Goal: Find specific page/section: Find specific page/section

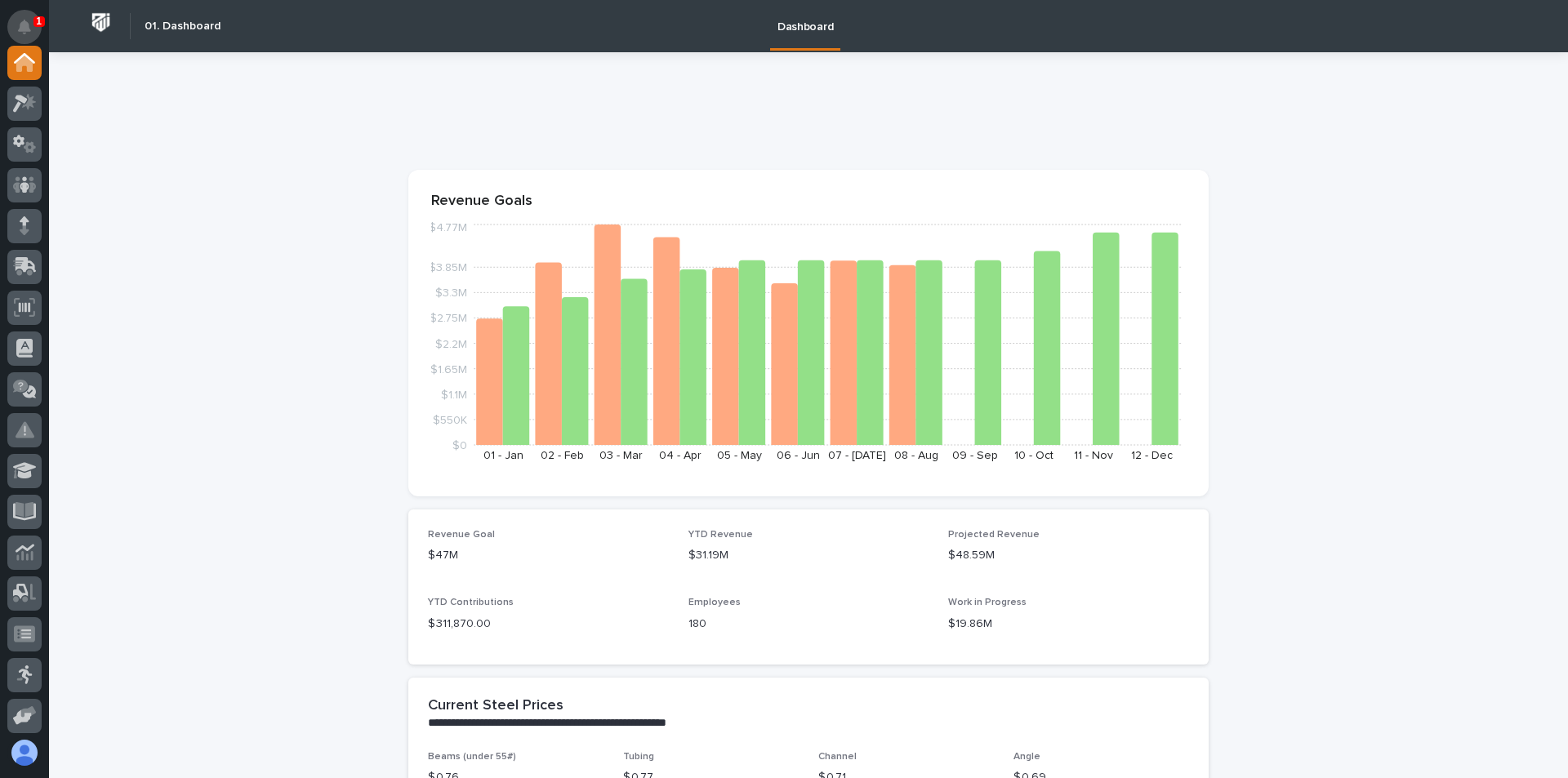
click at [18, 17] on button "Notifications" at bounding box center [25, 27] width 35 height 35
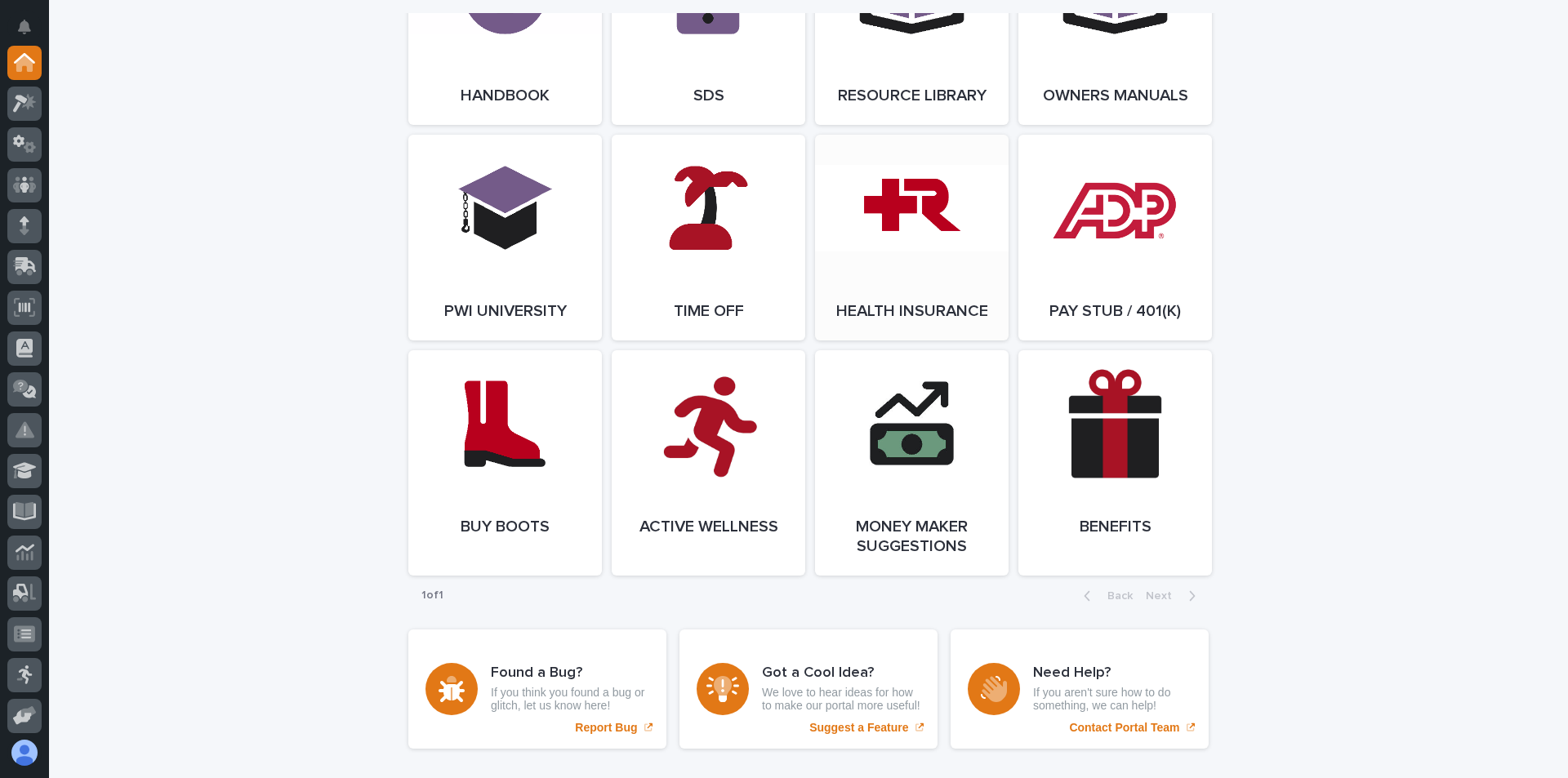
scroll to position [2145, 0]
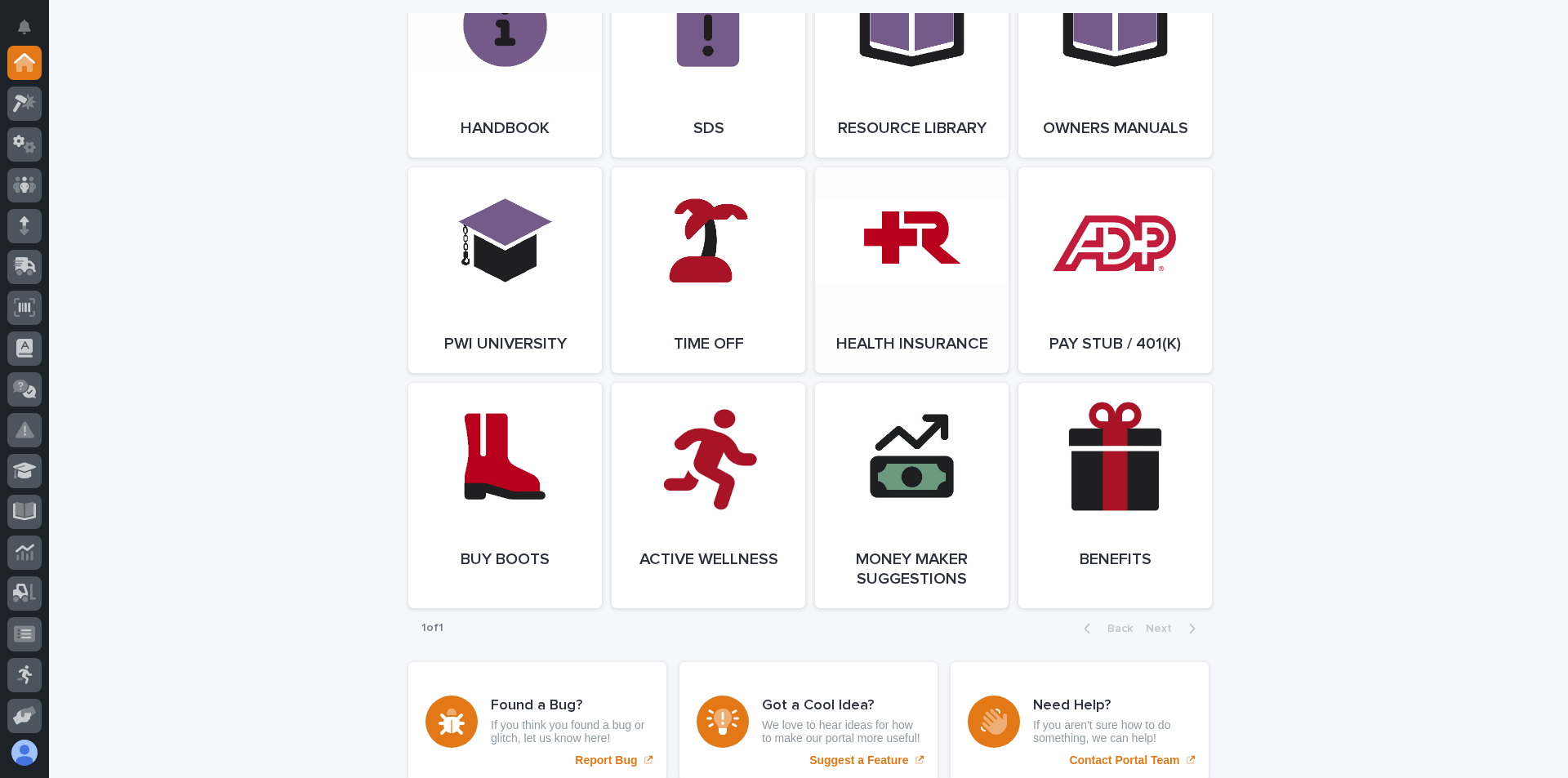
click at [991, 216] on link "Open Link" at bounding box center [911, 270] width 194 height 205
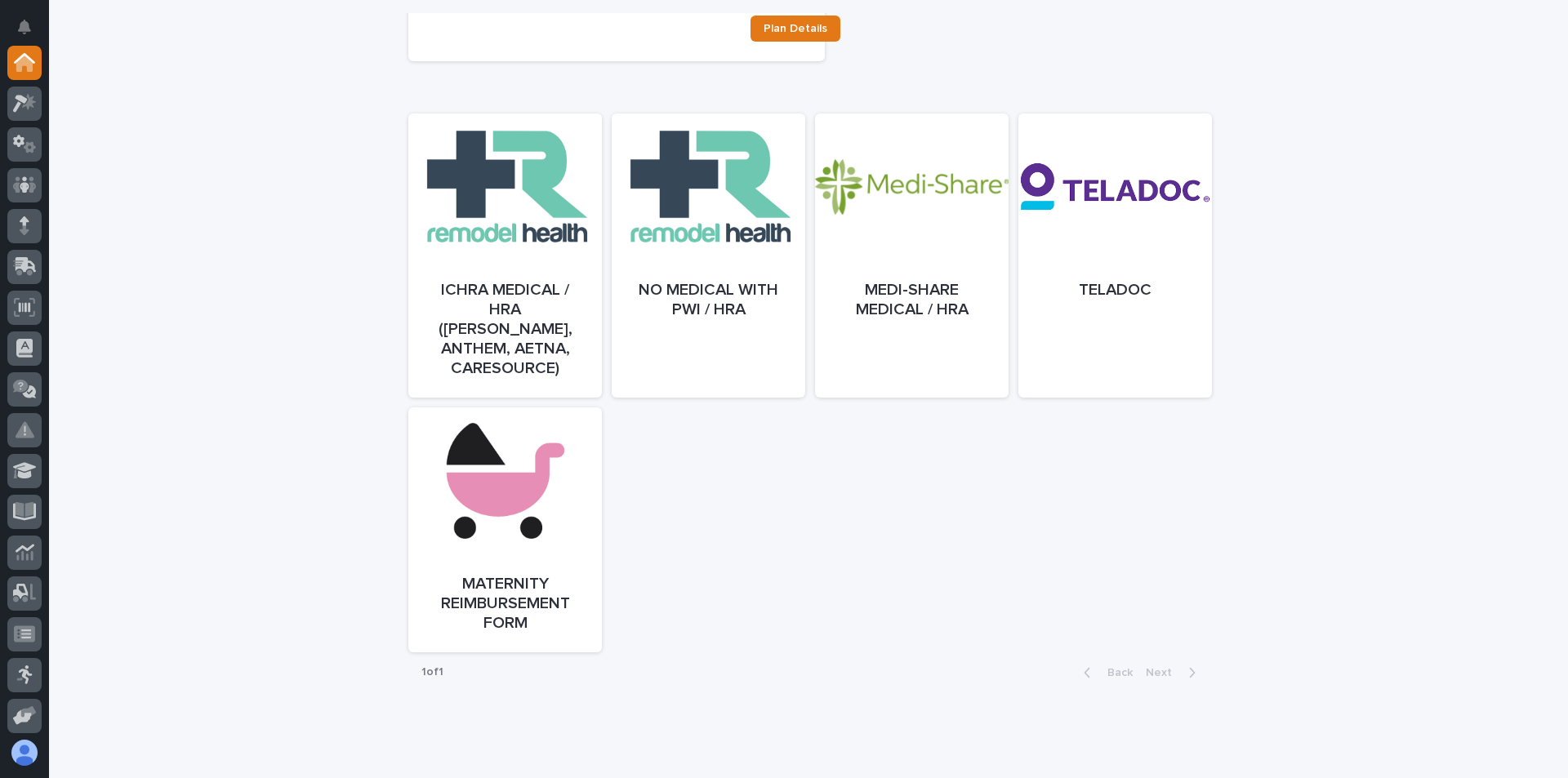
scroll to position [799, 0]
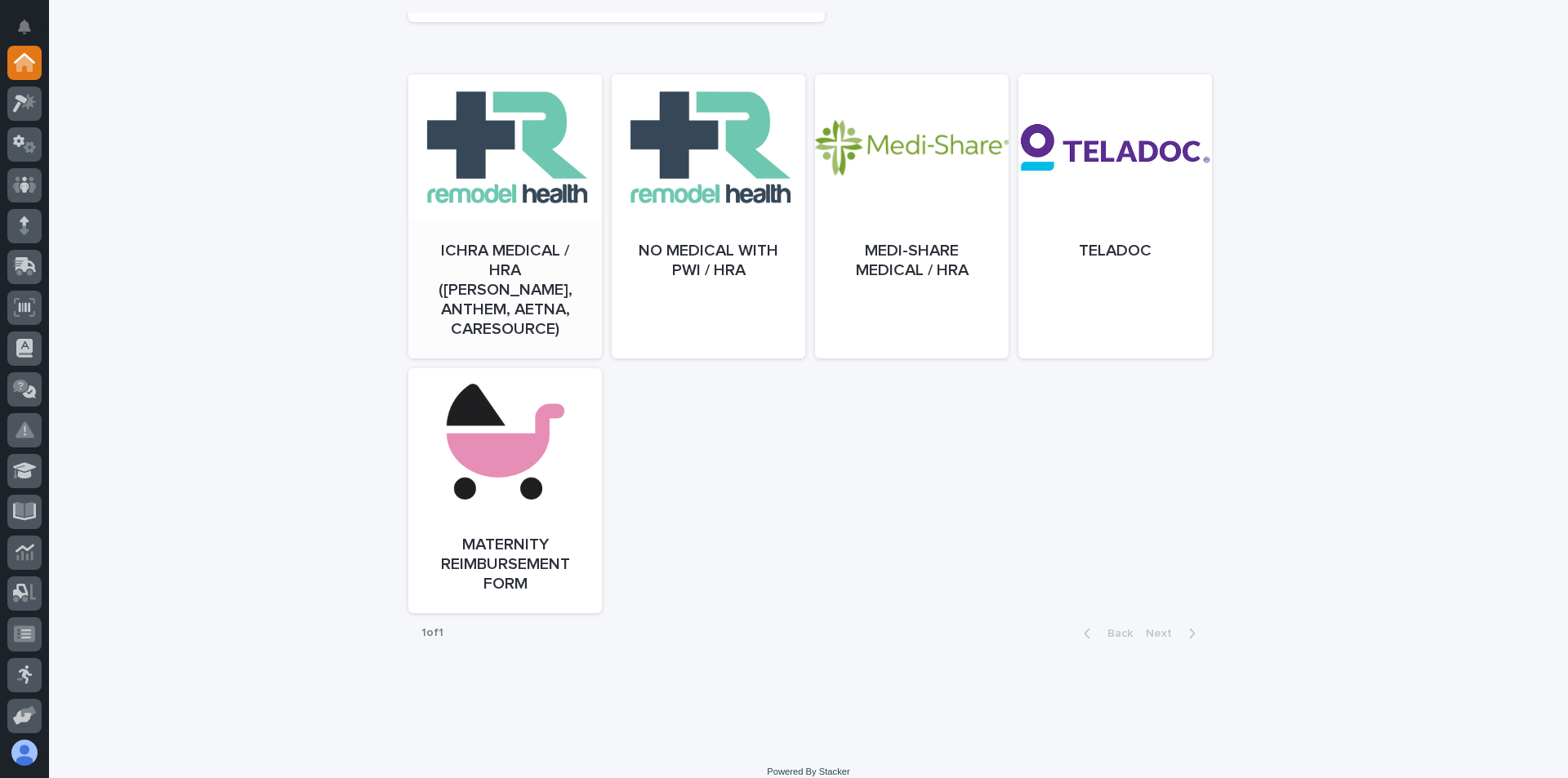
click at [516, 275] on link "Open" at bounding box center [504, 232] width 194 height 284
